Goal: Information Seeking & Learning: Learn about a topic

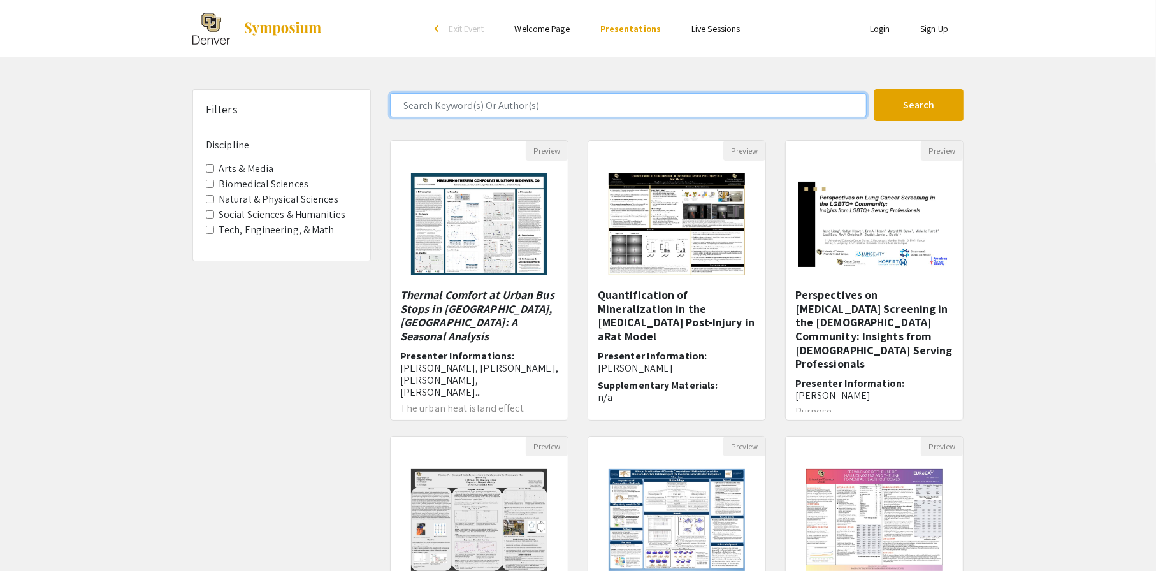
click at [670, 98] on input "Search Keyword(s) Or Author(s)" at bounding box center [628, 105] width 477 height 24
click at [874, 89] on button "Search" at bounding box center [918, 105] width 89 height 32
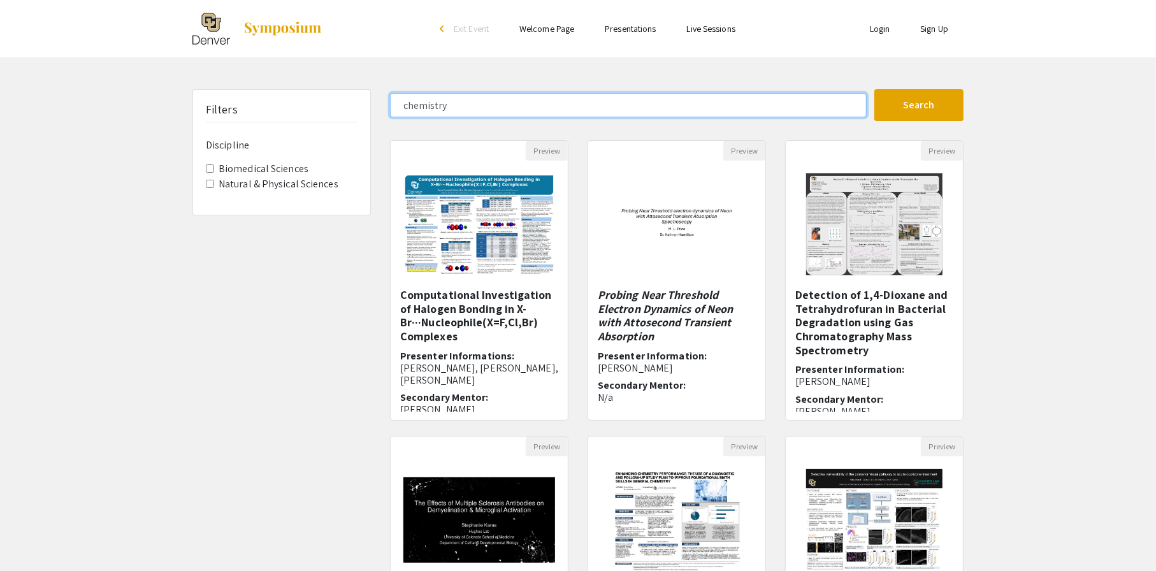
drag, startPoint x: 480, startPoint y: 109, endPoint x: 324, endPoint y: 94, distance: 157.5
click at [324, 94] on div "Filters Discipline Biomedical Sciences Natural & Physical Sciences chemistry Se…" at bounding box center [578, 425] width 790 height 673
click at [874, 89] on button "Search" at bounding box center [918, 105] width 89 height 32
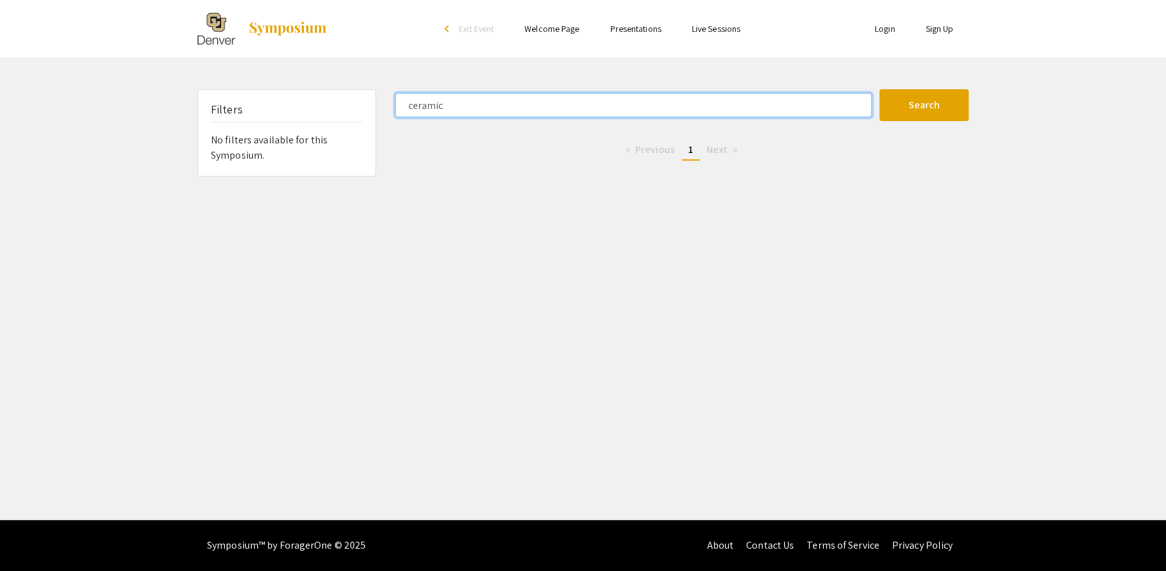
click at [879, 89] on button "Search" at bounding box center [923, 105] width 89 height 32
drag, startPoint x: 484, startPoint y: 113, endPoint x: 349, endPoint y: 108, distance: 135.1
click at [349, 108] on div "Filters No filters available for this Symposium. ceramic Search 0 Results found…" at bounding box center [583, 132] width 790 height 87
type input "STEM"
click at [879, 89] on button "Search" at bounding box center [923, 105] width 89 height 32
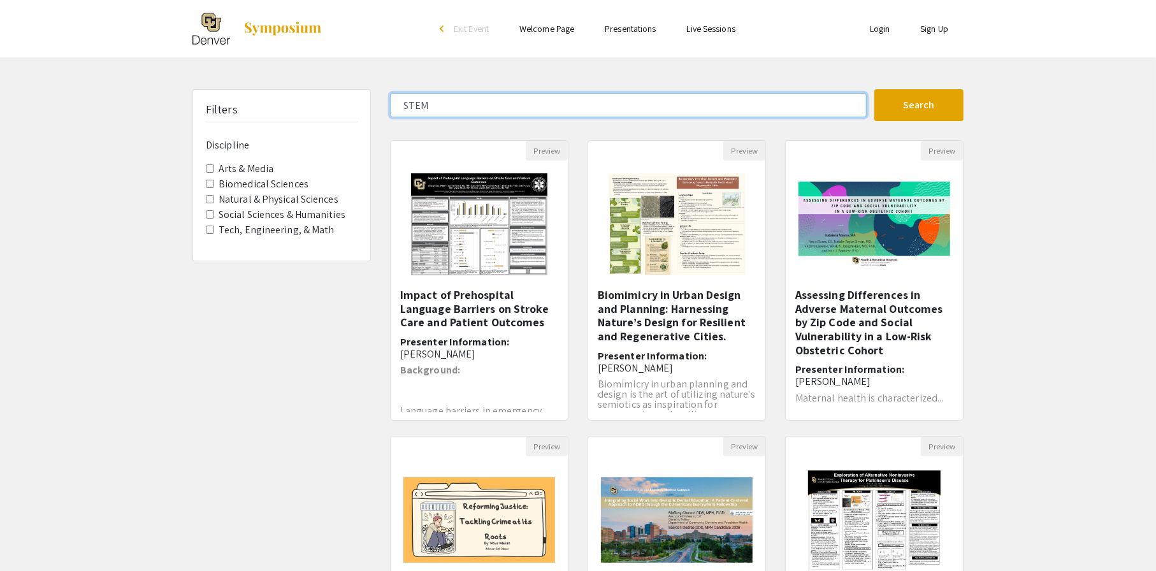
drag, startPoint x: 468, startPoint y: 110, endPoint x: 389, endPoint y: 109, distance: 79.0
click at [390, 109] on input "STEM" at bounding box center [628, 105] width 477 height 24
type input "chemistry"
click at [874, 89] on button "Search" at bounding box center [918, 105] width 89 height 32
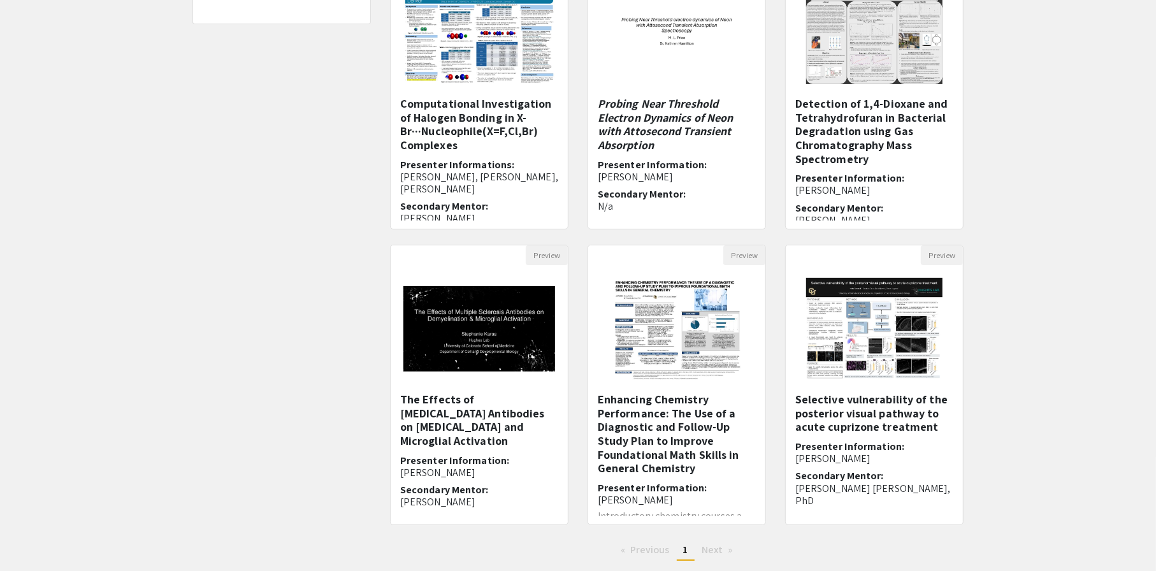
scroll to position [273, 0]
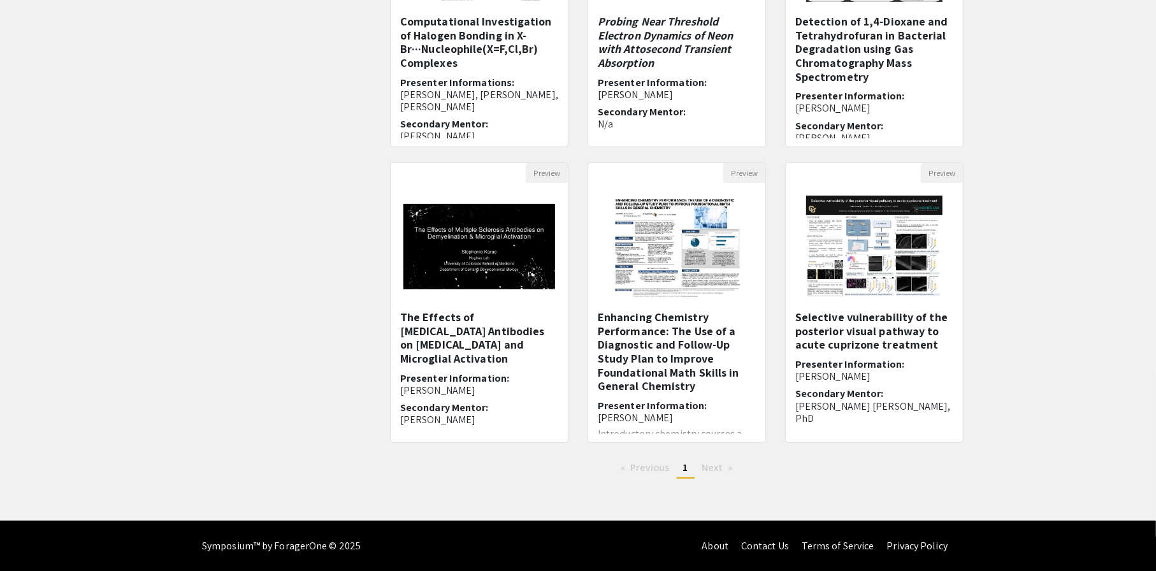
click at [682, 338] on h5 "Enhancing Chemistry Performance: The Use of a Diagnostic and Follow-Up Study Pl…" at bounding box center [677, 351] width 158 height 83
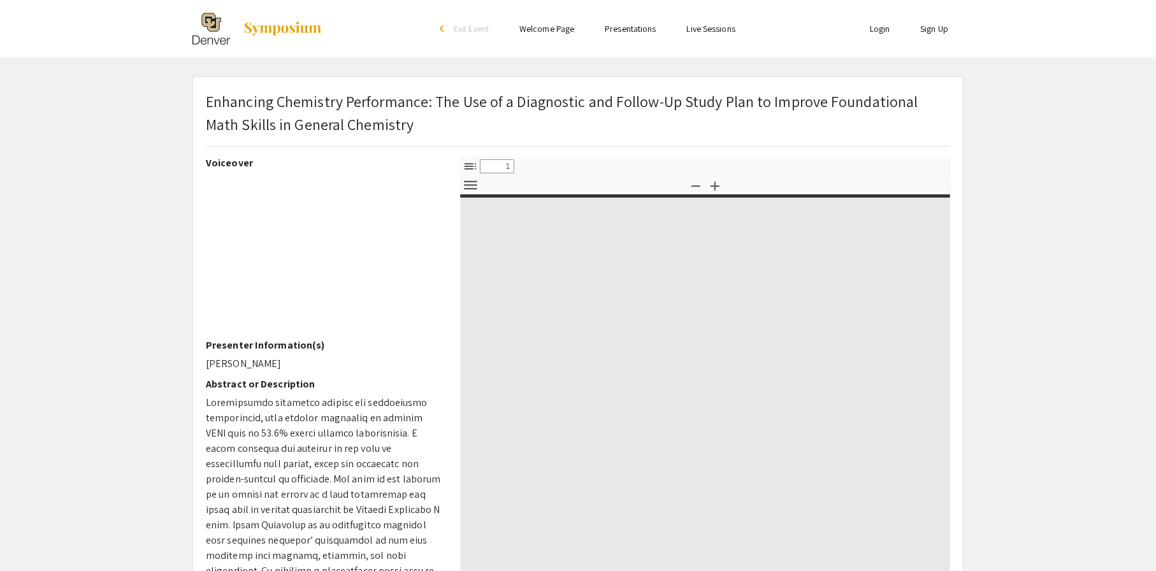
select select "custom"
type input "0"
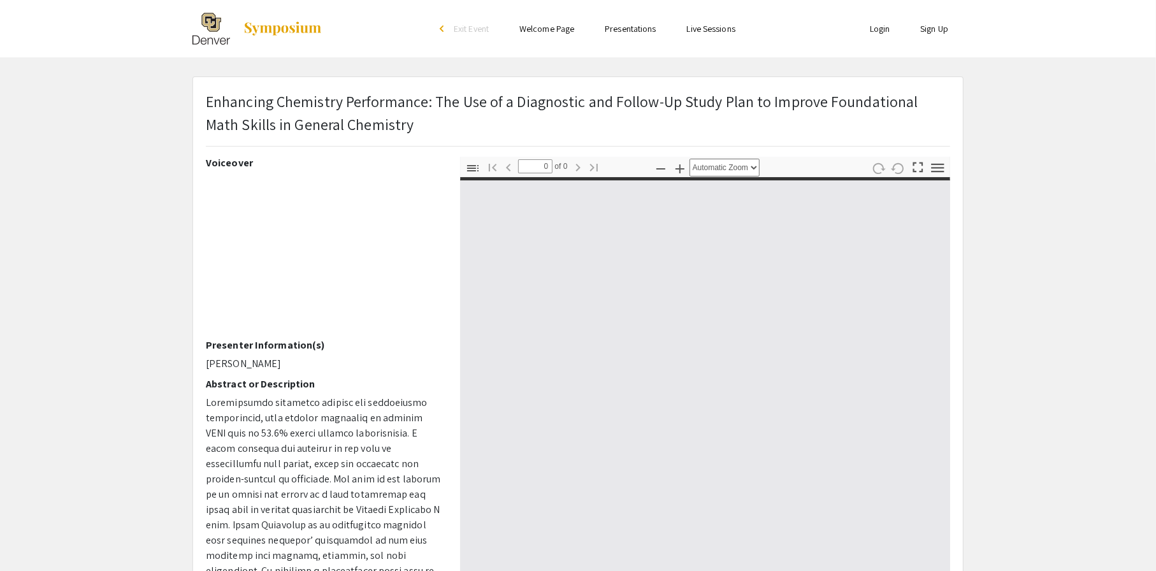
select select "custom"
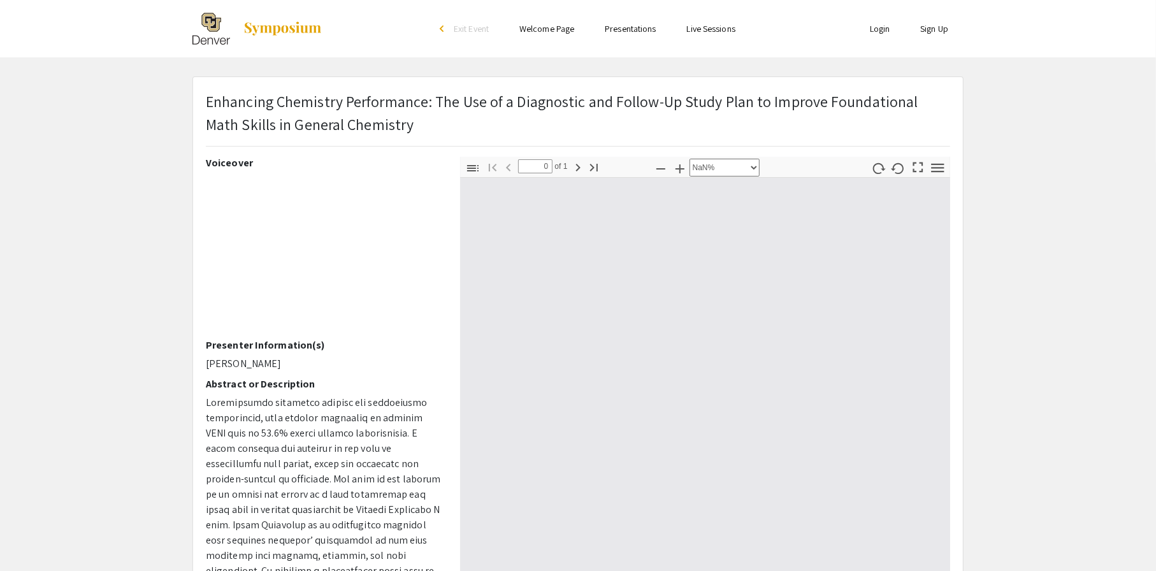
type input "1"
select select "auto"
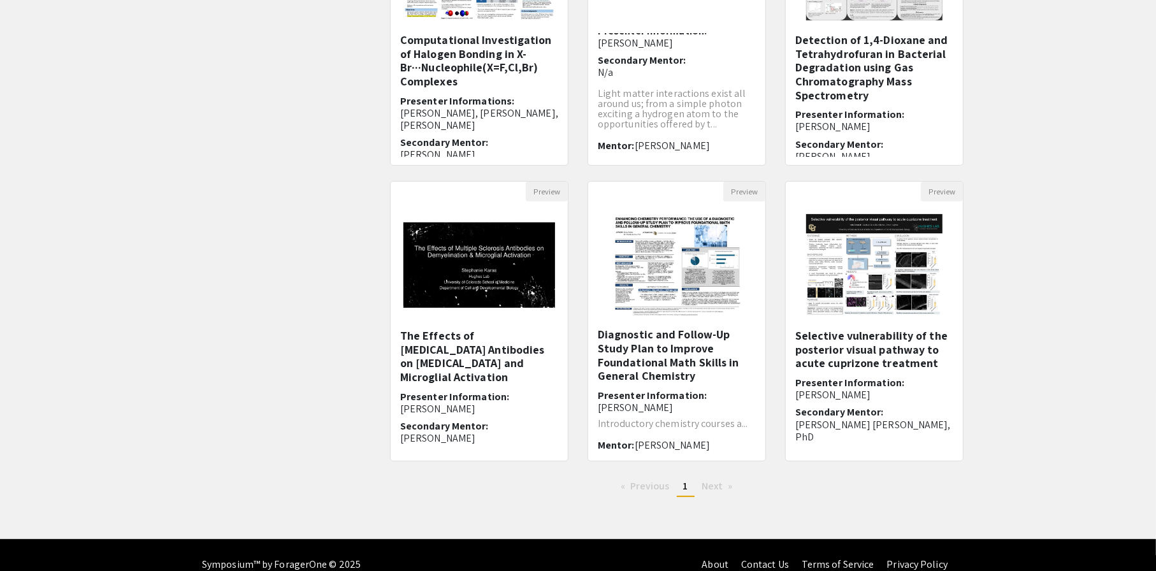
scroll to position [32, 0]
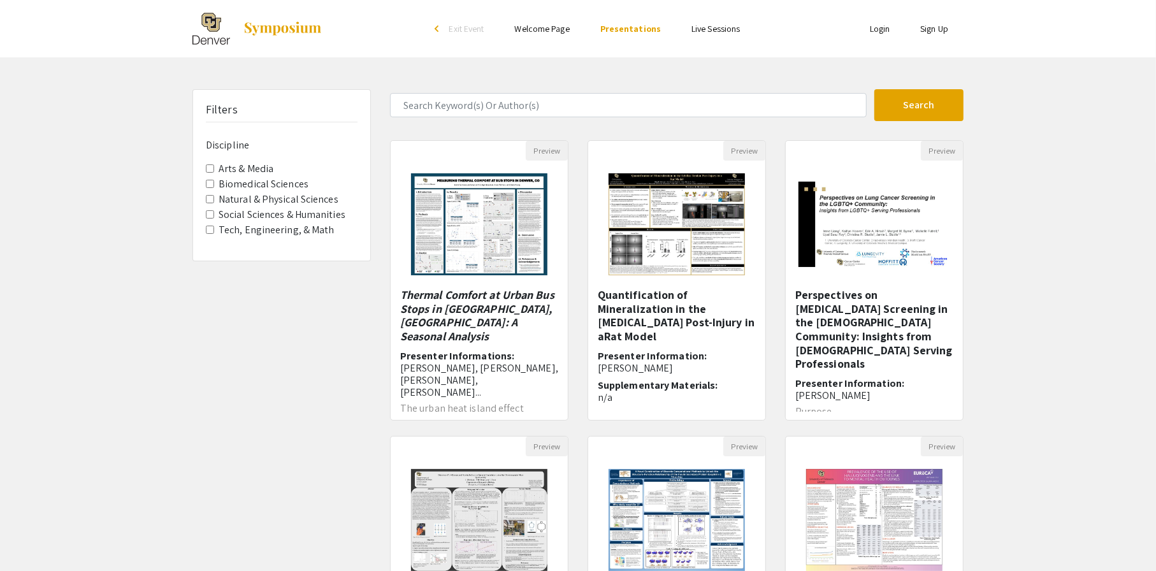
click at [269, 199] on label "Natural & Physical Sciences" at bounding box center [279, 199] width 120 height 15
click at [214, 199] on Sciences "Natural & Physical Sciences" at bounding box center [210, 199] width 8 height 8
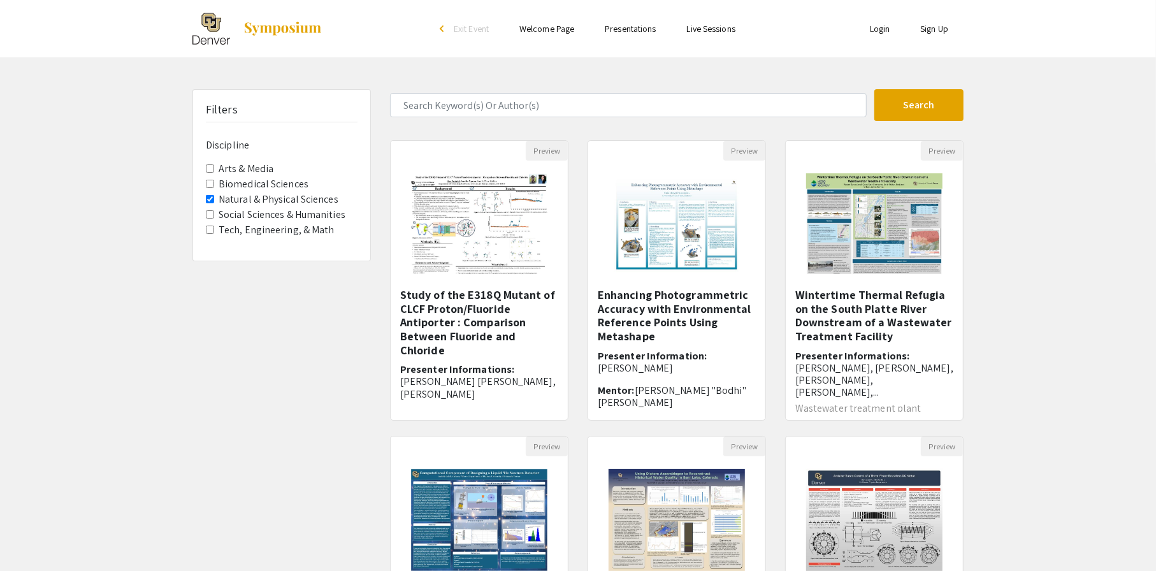
click at [267, 212] on label "Social Sciences & Humanities" at bounding box center [282, 214] width 127 height 15
click at [214, 212] on Humanities "Social Sciences & Humanities" at bounding box center [210, 214] width 8 height 8
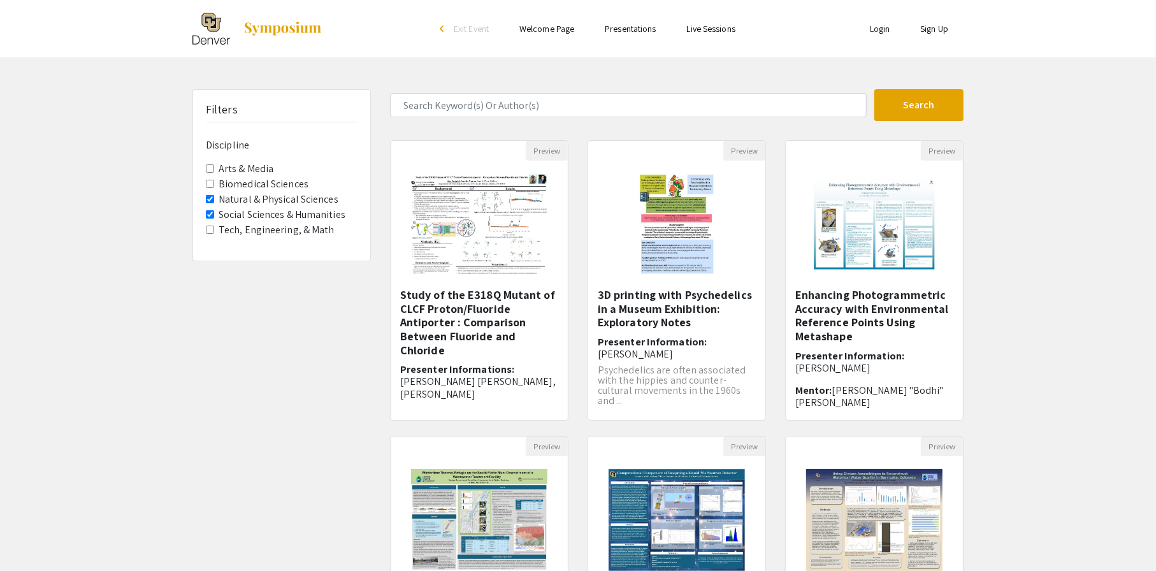
click at [270, 227] on label "Tech, Engineering, & Math" at bounding box center [277, 229] width 116 height 15
click at [214, 227] on Math "Tech, Engineering, & Math" at bounding box center [210, 230] width 8 height 8
click at [282, 185] on label "Biomedical Sciences" at bounding box center [264, 183] width 90 height 15
click at [214, 185] on Sciences "Biomedical Sciences" at bounding box center [210, 184] width 8 height 8
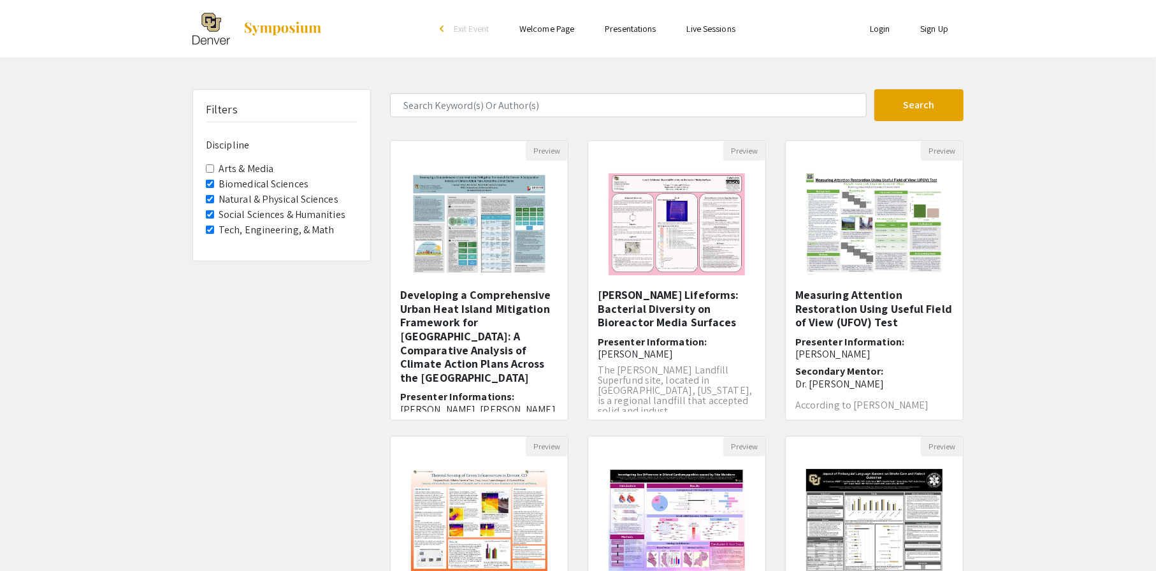
click at [312, 212] on label "Social Sciences & Humanities" at bounding box center [282, 214] width 127 height 15
click at [214, 212] on Humanities "Social Sciences & Humanities" at bounding box center [210, 214] width 8 height 8
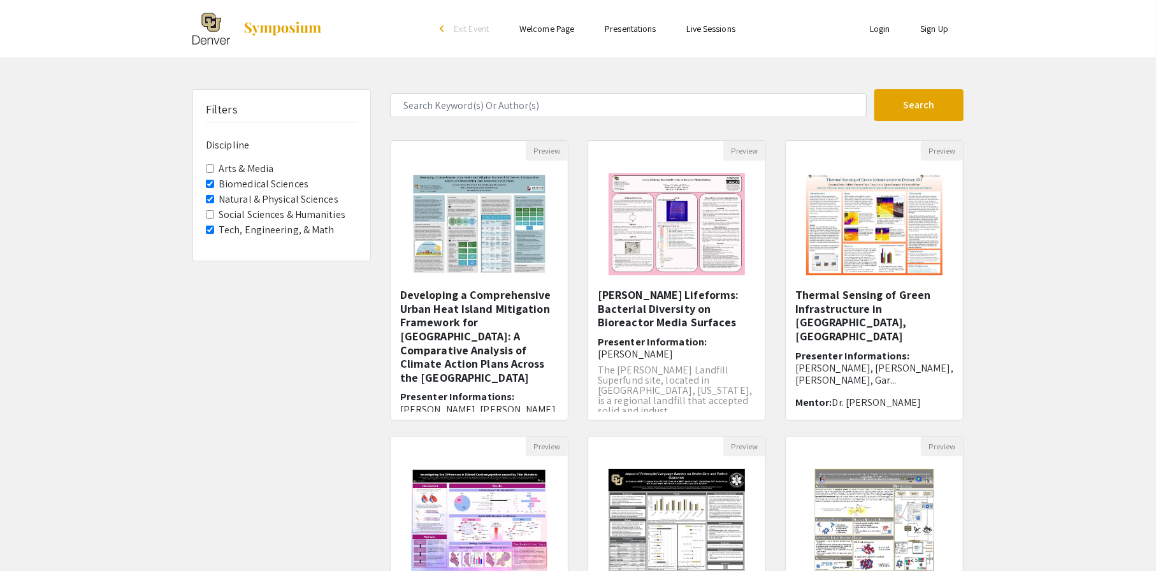
click at [292, 314] on div "Filters Discipline Arts & Media Biomedical Sciences Natural & Physical Sciences…" at bounding box center [282, 425] width 198 height 673
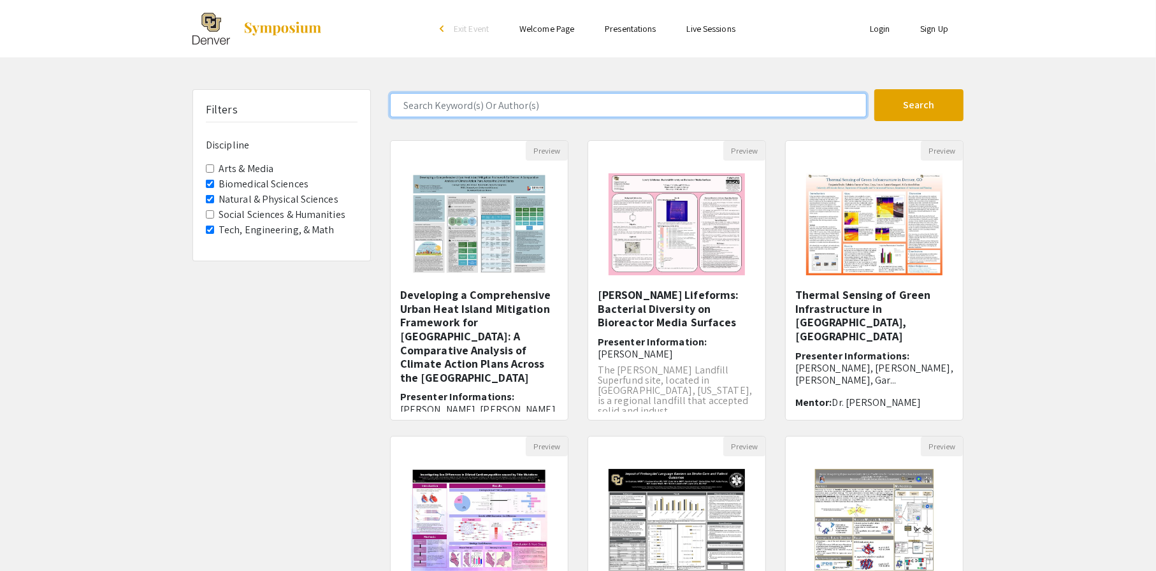
click at [480, 108] on input "Search Keyword(s) Or Author(s)" at bounding box center [628, 105] width 477 height 24
type input "earth science"
click at [874, 89] on button "Search" at bounding box center [918, 105] width 89 height 32
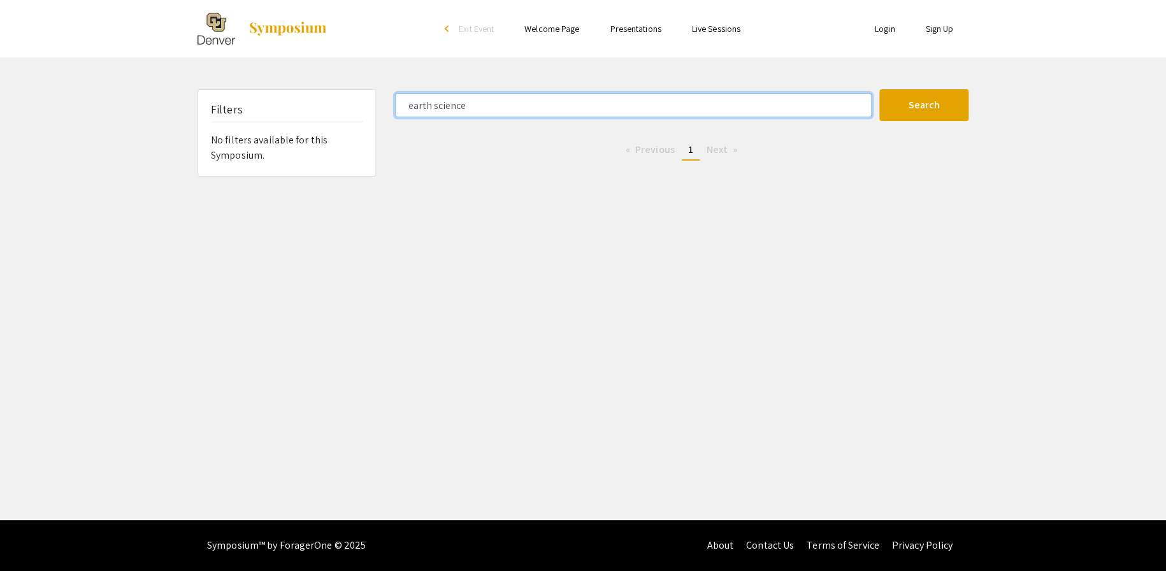
drag, startPoint x: 448, startPoint y: 108, endPoint x: 480, endPoint y: 117, distance: 33.7
click at [403, 114] on input "earth science" at bounding box center [633, 105] width 477 height 24
drag, startPoint x: 484, startPoint y: 110, endPoint x: 377, endPoint y: 109, distance: 107.0
click at [377, 109] on div "Filters No filters available for this Symposium. earth science Search 0 Results…" at bounding box center [583, 132] width 790 height 87
type input "chemistry"
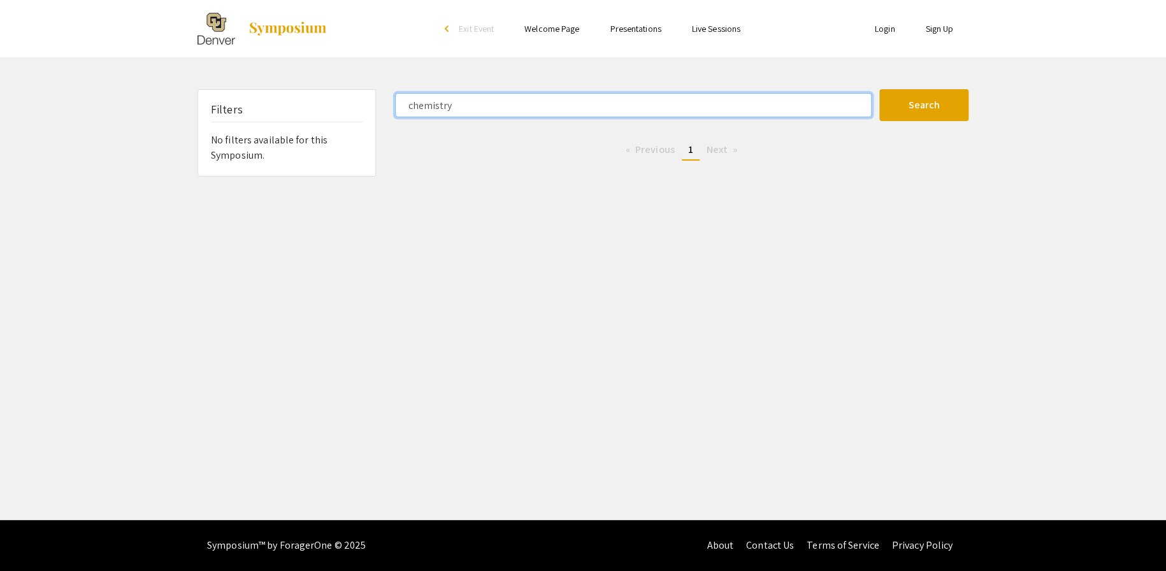
click at [879, 89] on button "Search" at bounding box center [923, 105] width 89 height 32
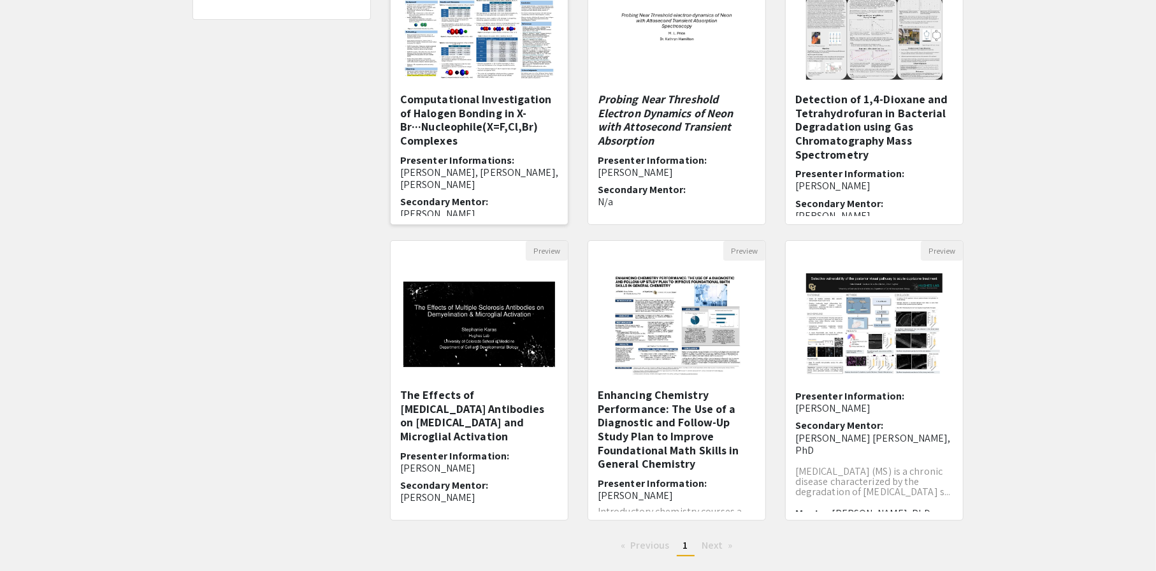
scroll to position [82, 0]
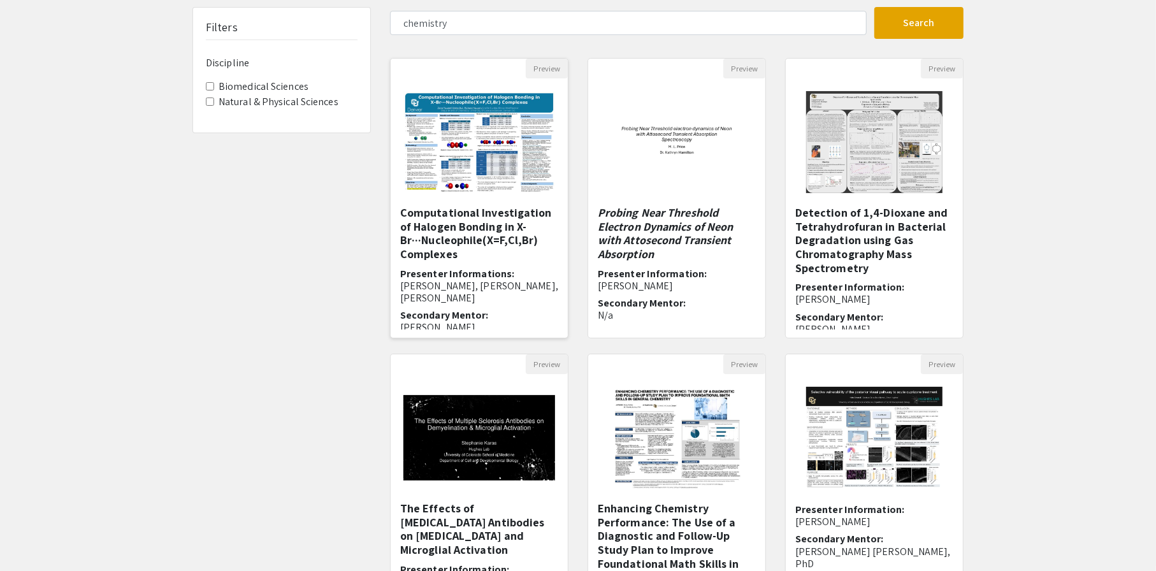
drag, startPoint x: 495, startPoint y: 174, endPoint x: 475, endPoint y: 289, distance: 117.0
drag, startPoint x: 475, startPoint y: 289, endPoint x: 333, endPoint y: 189, distance: 174.1
click at [298, 201] on div "Filters Discipline Biomedical Sciences Natural & Physical Sciences" at bounding box center [282, 343] width 198 height 673
click at [465, 143] on img "Open Presentation <p>Computational Investigation of Halogen Bonding in X-Br···N…" at bounding box center [479, 142] width 177 height 127
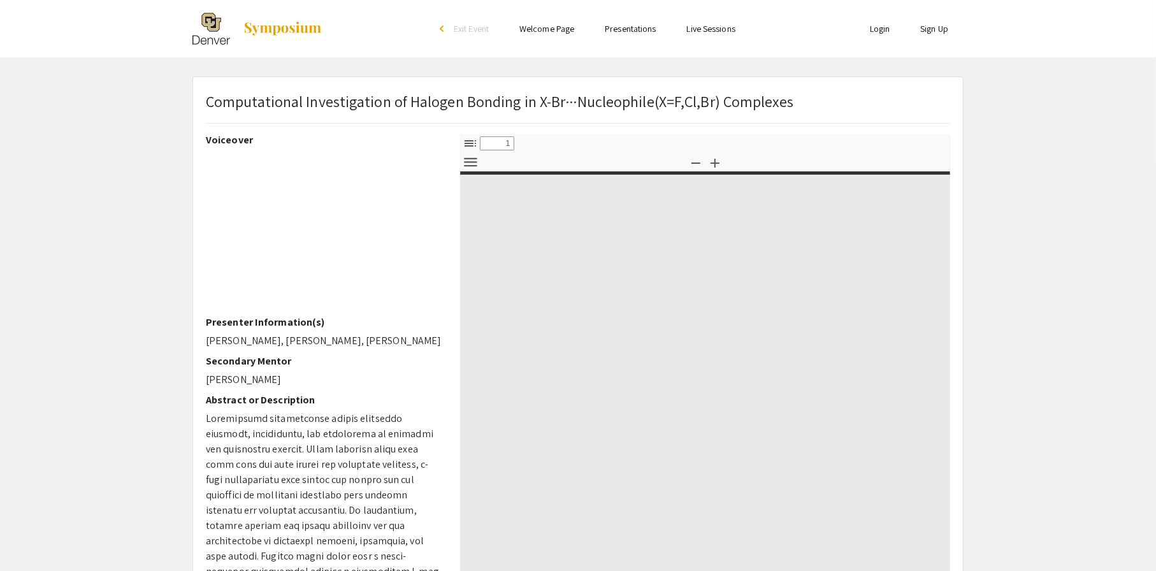
select select "custom"
type input "0"
select select "custom"
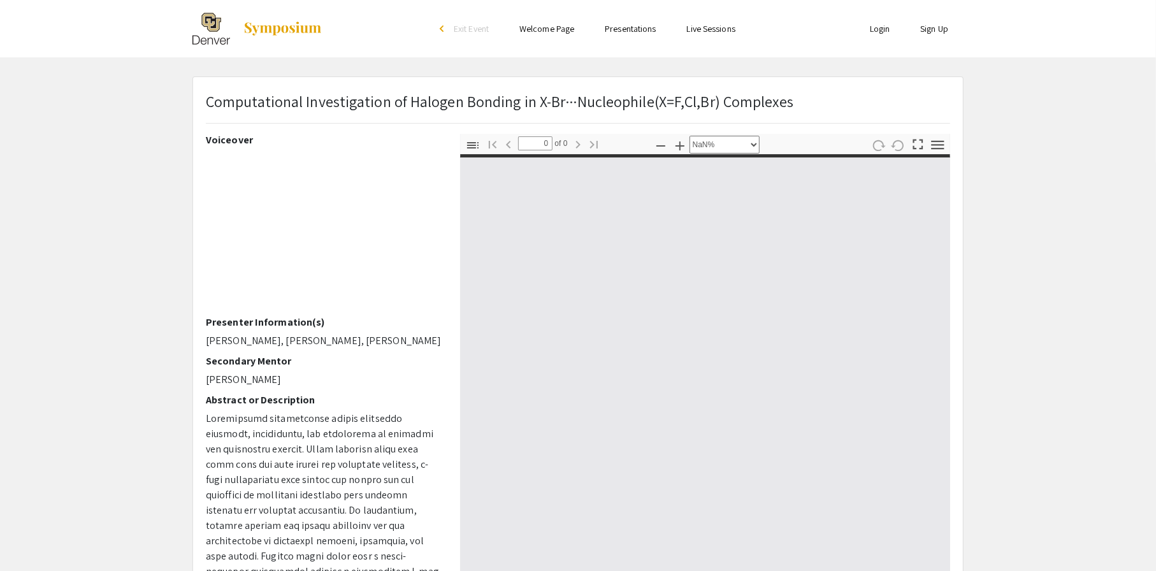
type input "1"
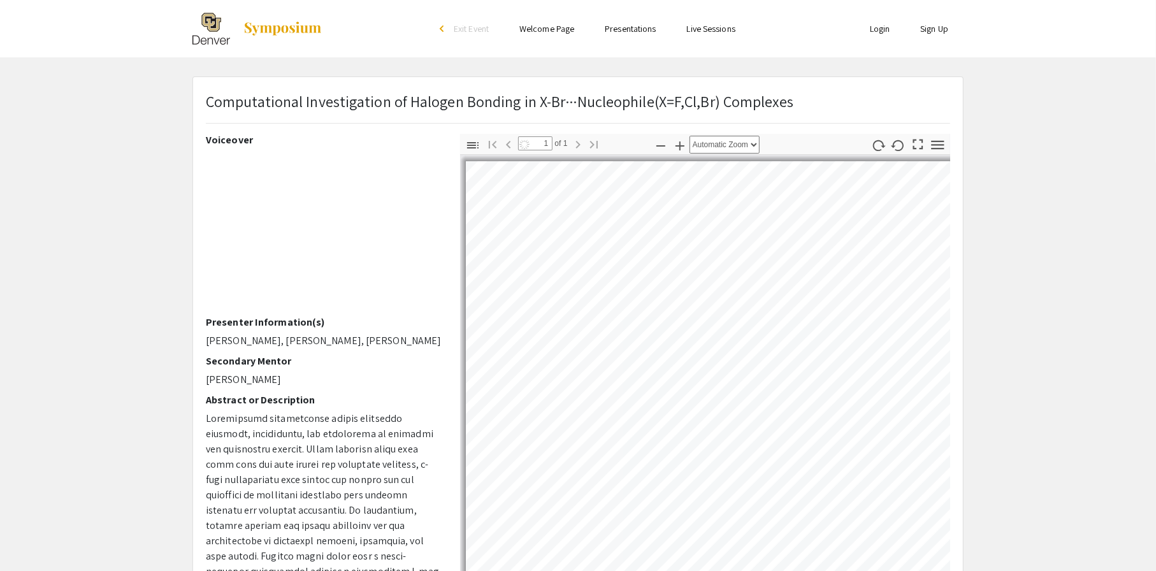
select select "auto"
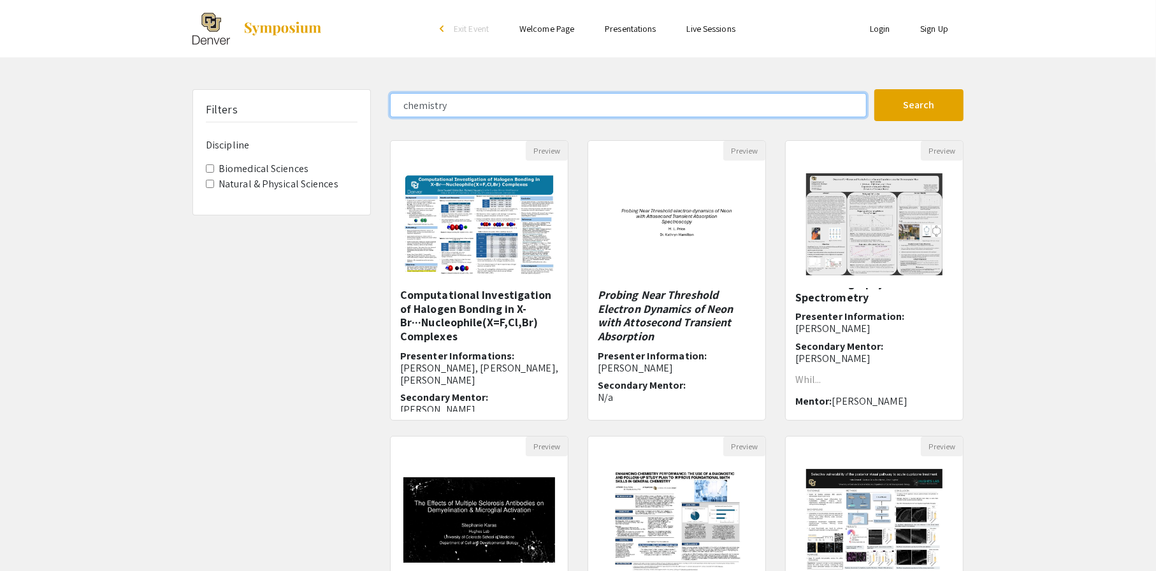
drag, startPoint x: 497, startPoint y: 112, endPoint x: 318, endPoint y: 103, distance: 179.3
click at [318, 103] on div "Filters Discipline Biomedical Sciences Natural & Physical Sciences chemistry Se…" at bounding box center [578, 425] width 790 height 673
click at [874, 89] on button "Search" at bounding box center [918, 105] width 89 height 32
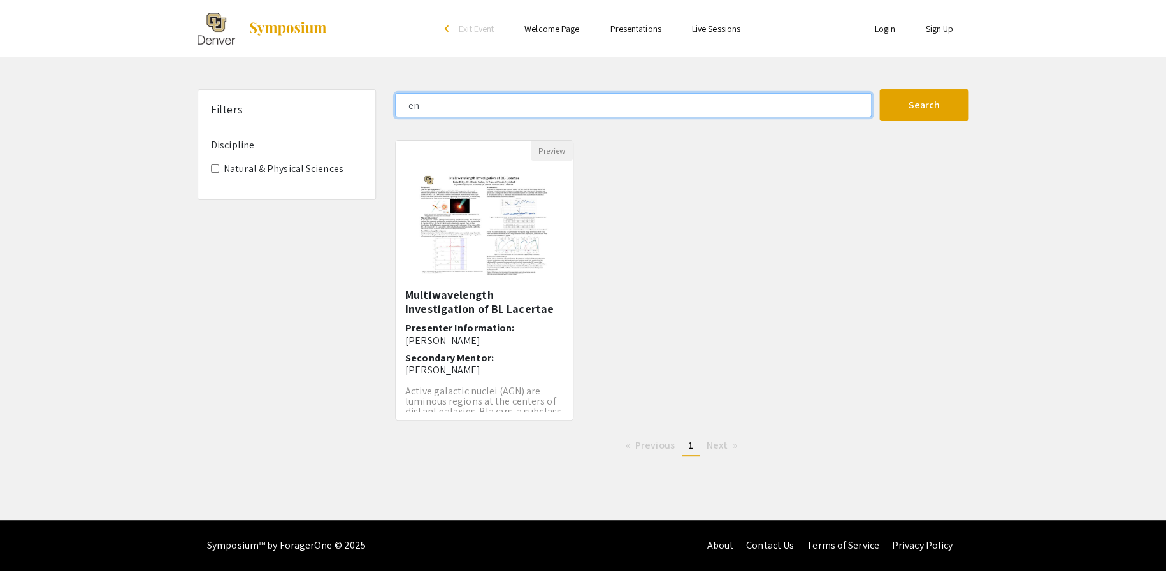
type input "e"
click at [879, 89] on button "Search" at bounding box center [923, 105] width 89 height 32
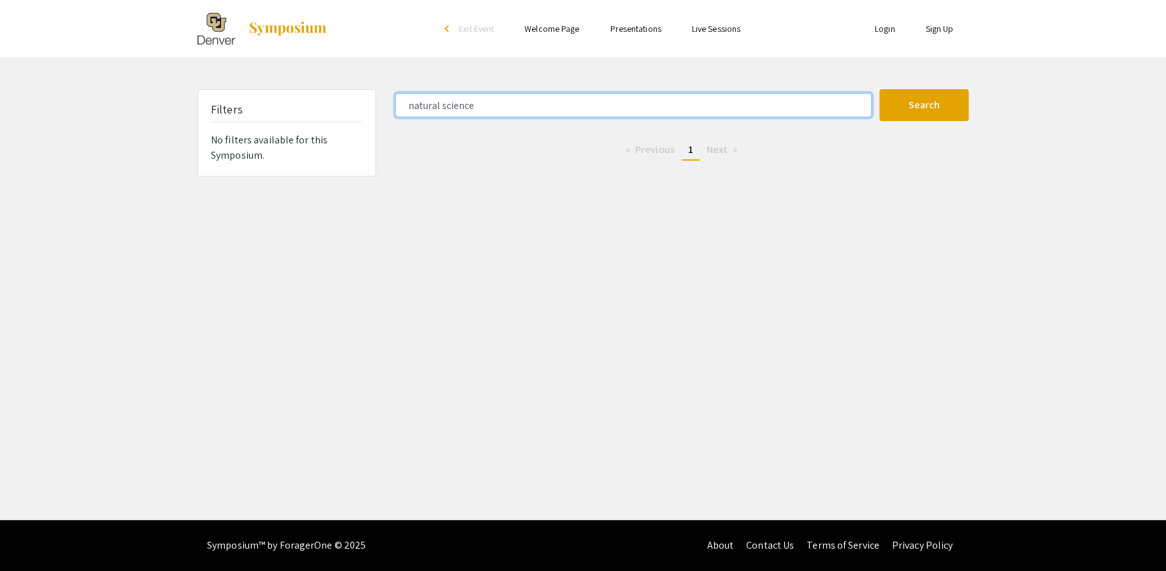
type input "natural science"
click at [879, 89] on button "Search" at bounding box center [923, 105] width 89 height 32
drag, startPoint x: 612, startPoint y: 107, endPoint x: 182, endPoint y: 104, distance: 429.4
click at [136, 72] on div "Skip navigation arrow_back_ios Exit Event Welcome Page Presentations Live Sessi…" at bounding box center [583, 260] width 1166 height 520
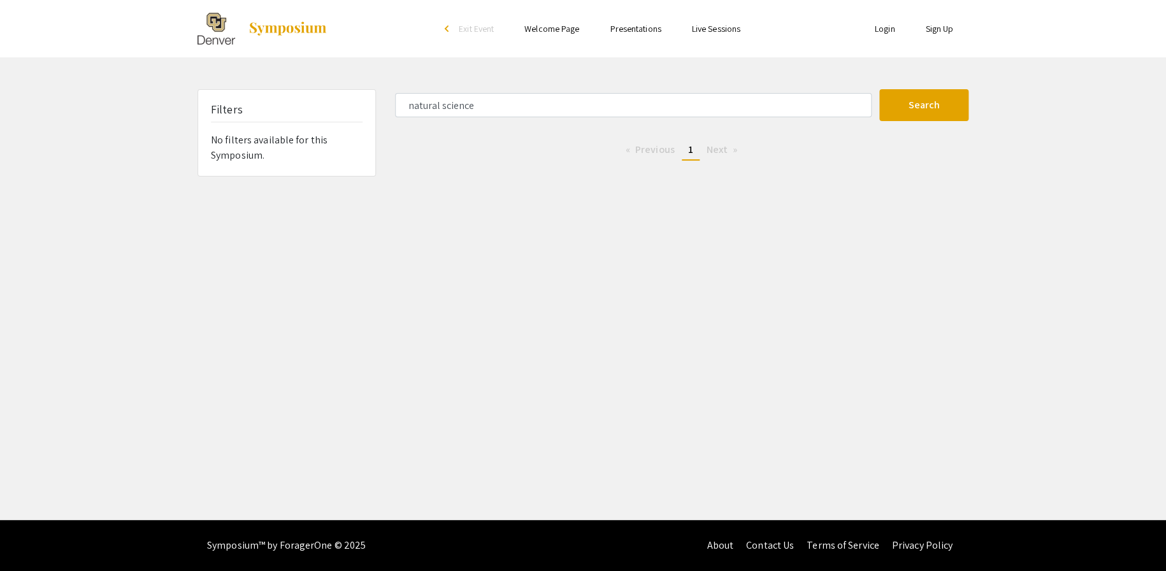
click at [585, 324] on div "Skip navigation arrow_back_ios Exit Event Welcome Page Presentations Live Sessi…" at bounding box center [583, 260] width 1166 height 520
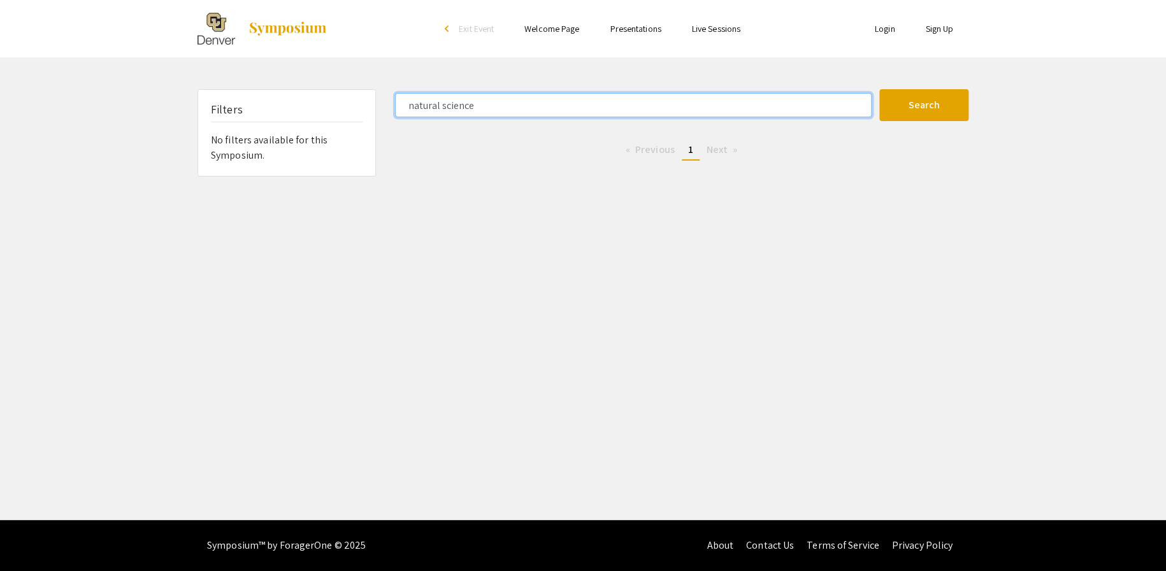
drag, startPoint x: 670, startPoint y: 108, endPoint x: 361, endPoint y: 109, distance: 309.0
click at [194, 85] on div "Skip navigation arrow_back_ios Exit Event Welcome Page Presentations Live Sessi…" at bounding box center [583, 260] width 1166 height 520
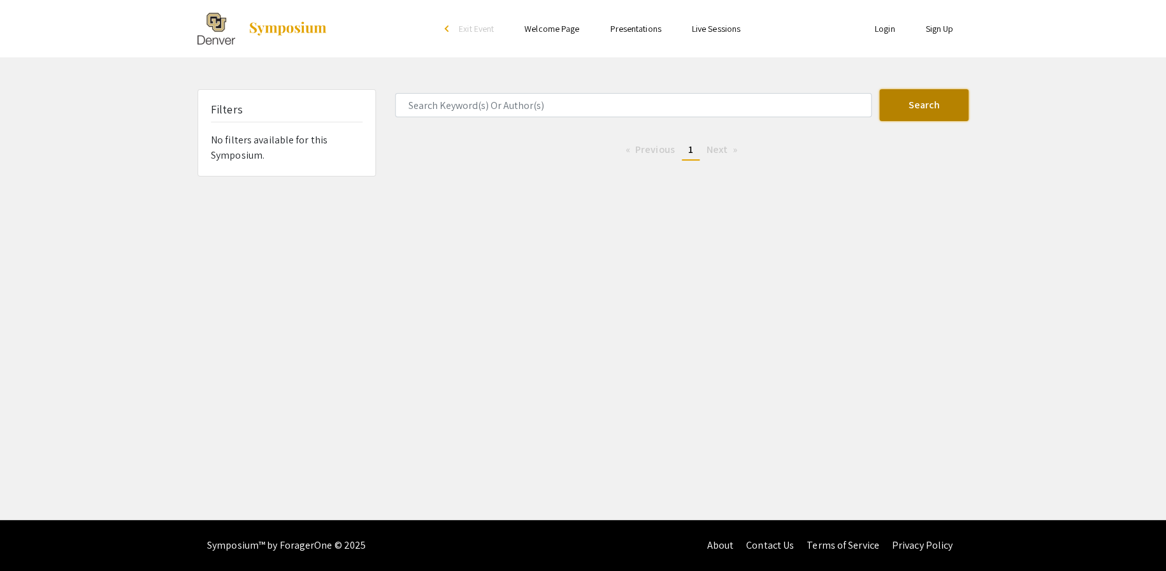
click at [945, 109] on button "Search" at bounding box center [923, 105] width 89 height 32
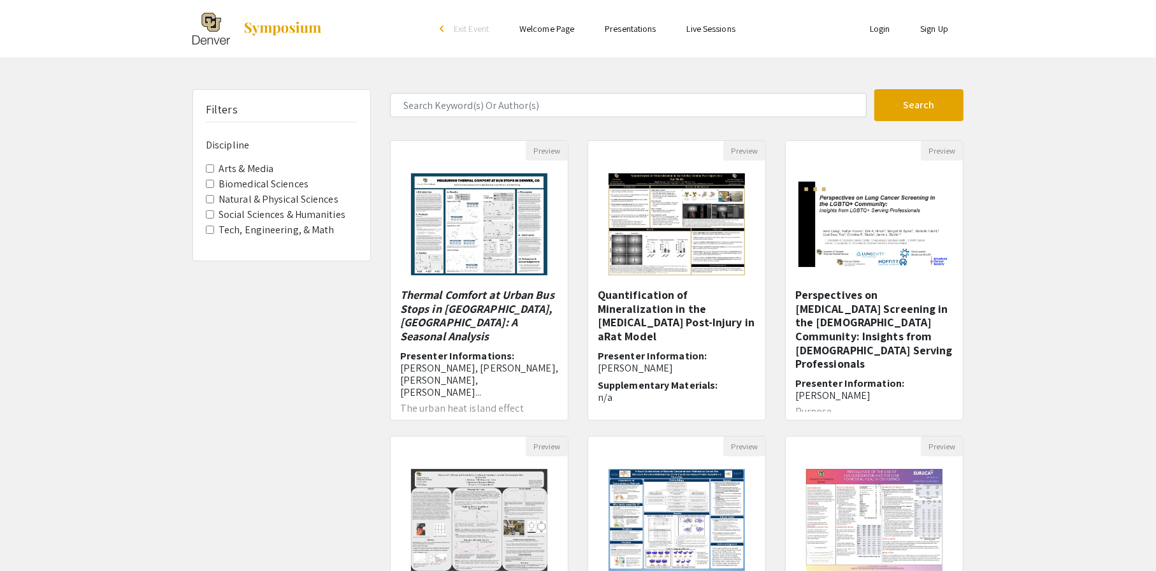
click at [313, 227] on label "Tech, Engineering, & Math" at bounding box center [277, 229] width 116 height 15
click at [214, 227] on Math "Tech, Engineering, & Math" at bounding box center [210, 230] width 8 height 8
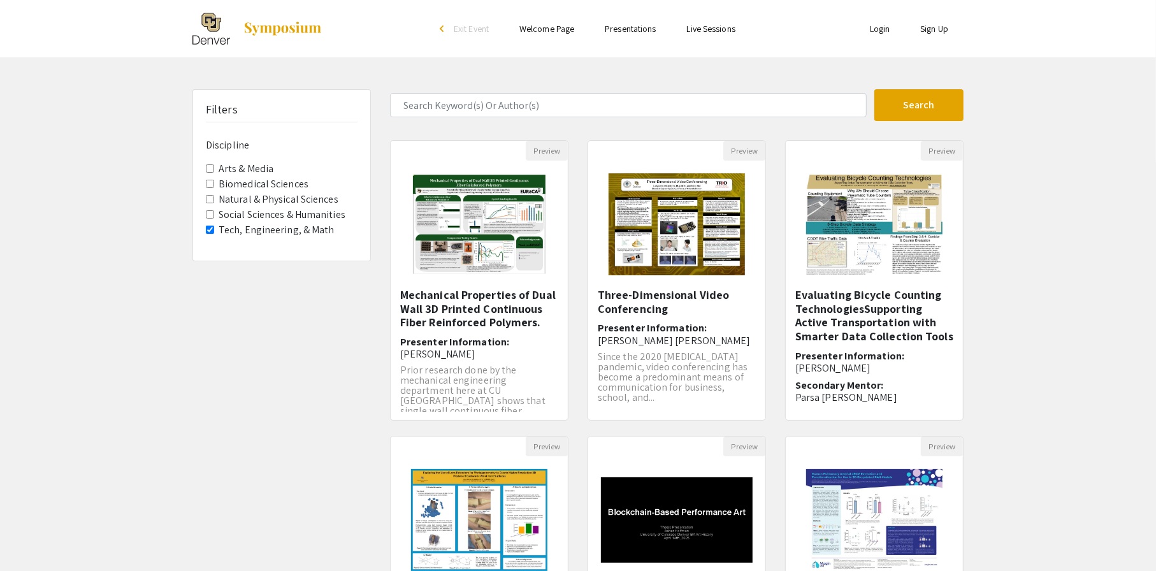
click at [317, 194] on label "Natural & Physical Sciences" at bounding box center [279, 199] width 120 height 15
click at [214, 195] on Sciences "Natural & Physical Sciences" at bounding box center [210, 199] width 8 height 8
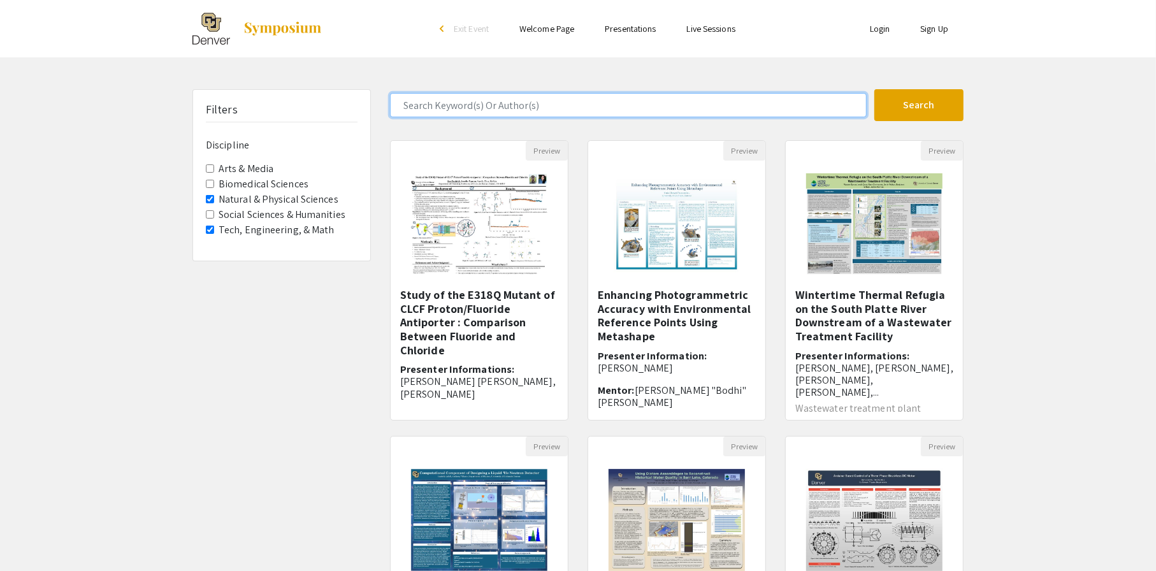
click at [533, 104] on input "Search Keyword(s) Or Author(s)" at bounding box center [628, 105] width 477 height 24
type input "chemistry"
click at [874, 89] on button "Search" at bounding box center [918, 105] width 89 height 32
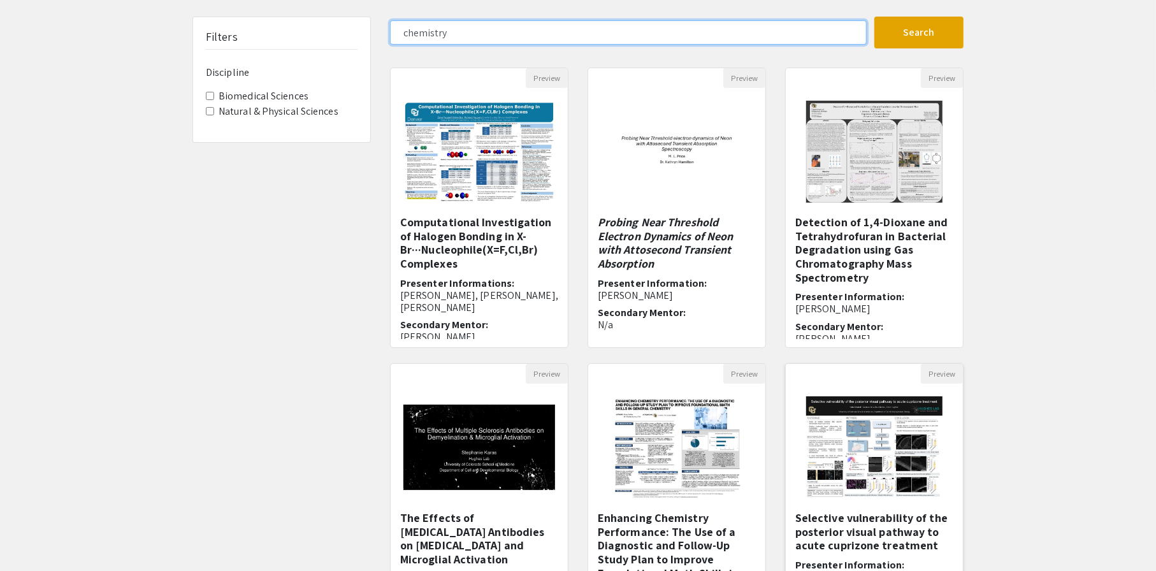
scroll to position [191, 0]
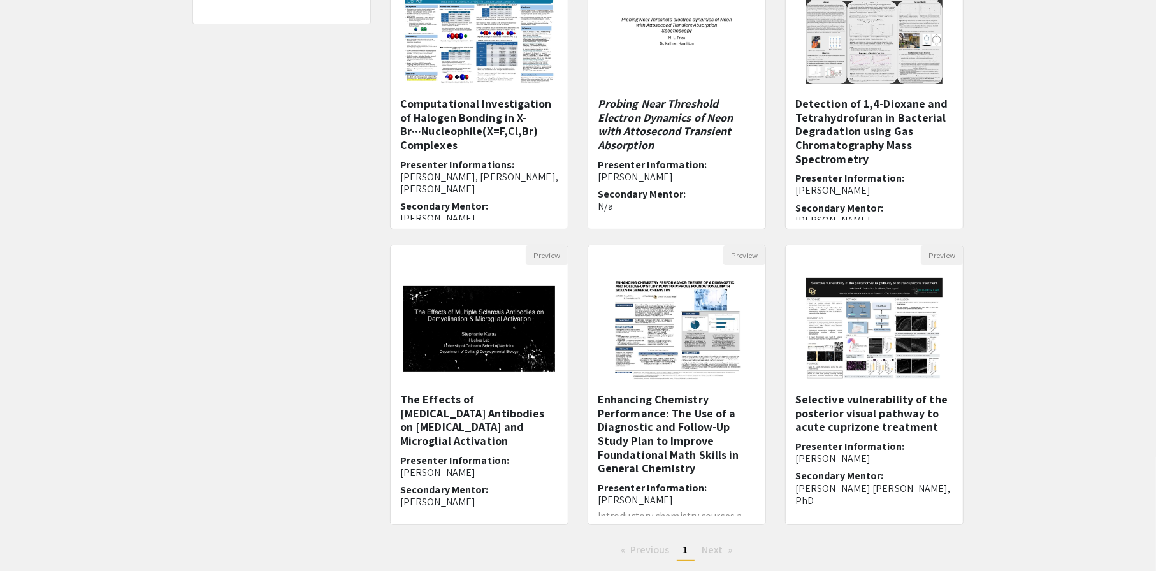
click at [682, 421] on h5 "Enhancing Chemistry Performance: The Use of a Diagnostic and Follow-Up Study Pl…" at bounding box center [677, 433] width 158 height 83
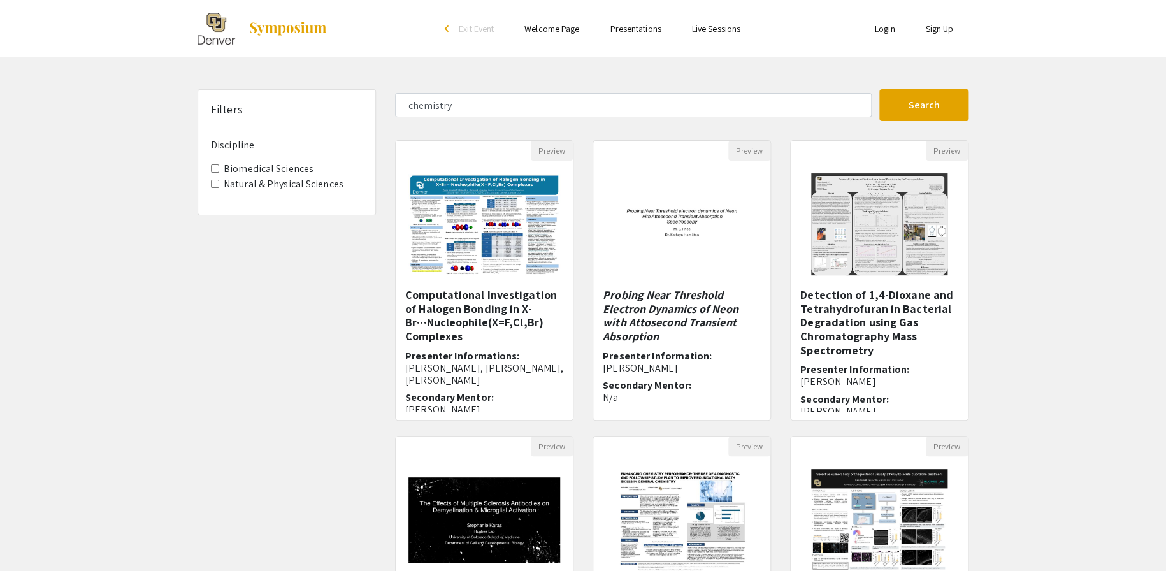
select select "custom"
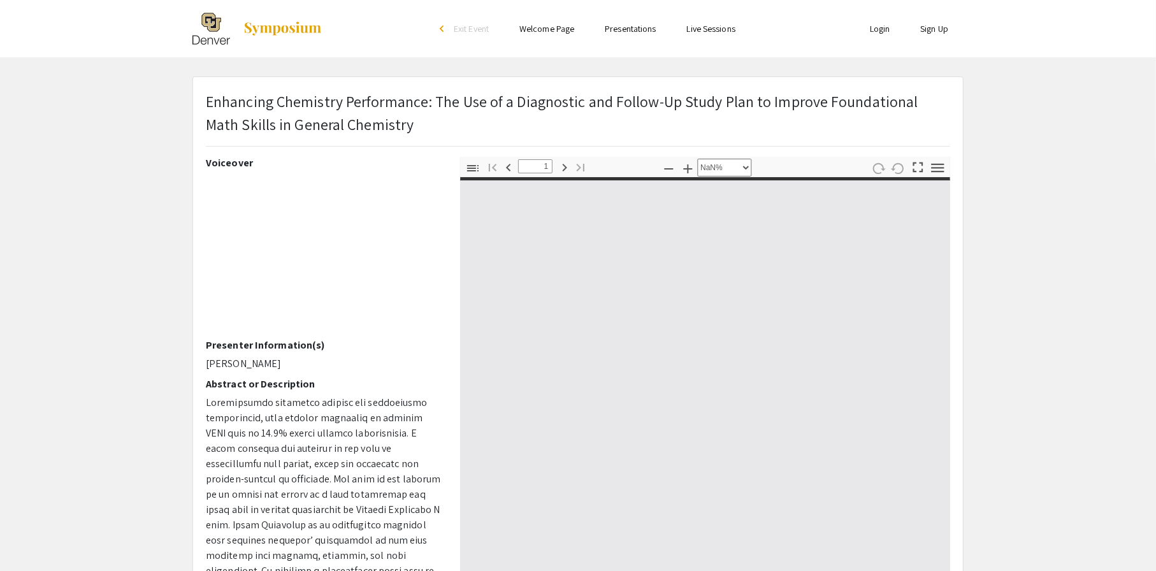
type input "0"
select select "custom"
type input "1"
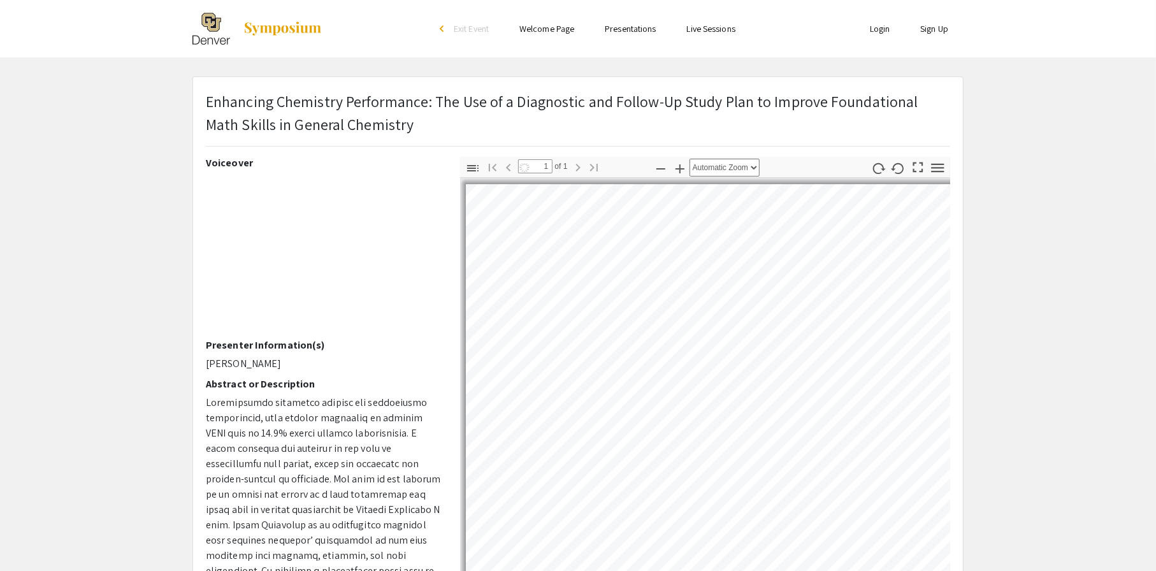
select select "auto"
